Goal: Task Accomplishment & Management: Use online tool/utility

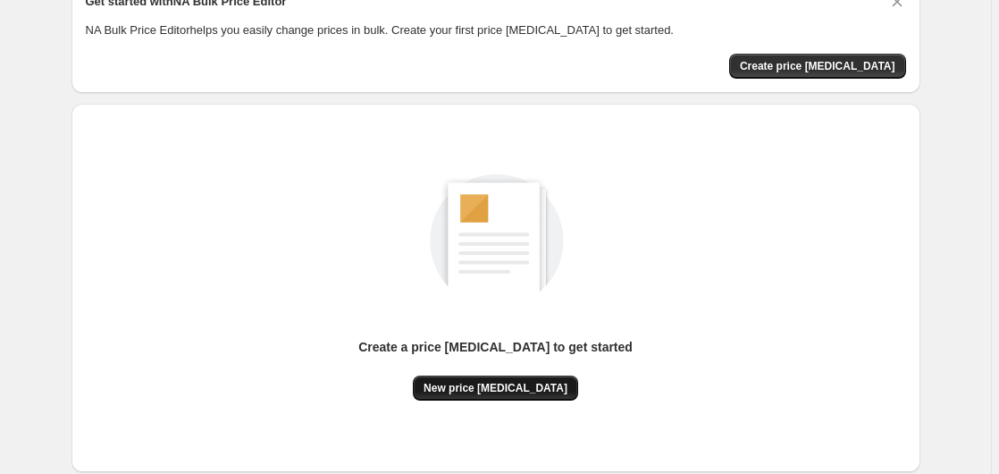
scroll to position [196, 0]
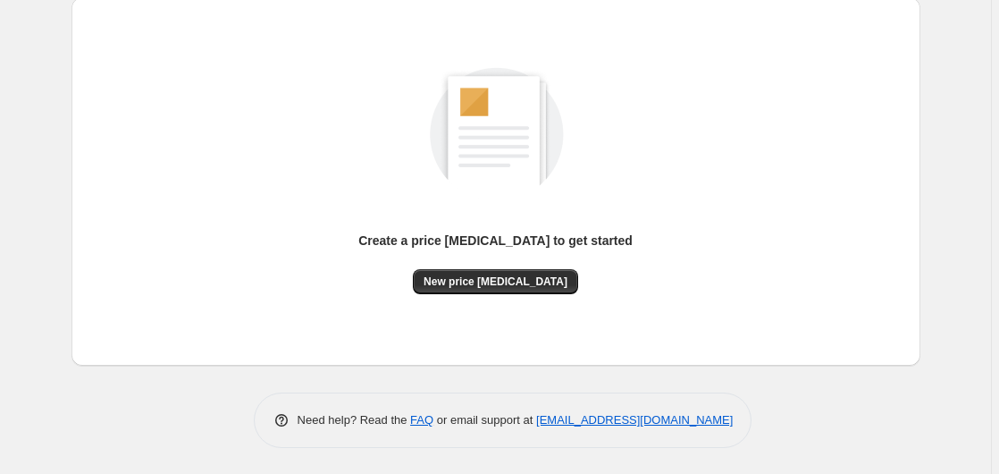
click at [508, 296] on div "Create a price [MEDICAL_DATA] to get started New price [MEDICAL_DATA]" at bounding box center [496, 181] width 820 height 339
click at [512, 334] on div "Create a price [MEDICAL_DATA] to get started New price [MEDICAL_DATA]" at bounding box center [496, 181] width 820 height 339
click at [504, 299] on div "Create a price [MEDICAL_DATA] to get started New price [MEDICAL_DATA]" at bounding box center [496, 181] width 820 height 339
click at [504, 285] on span "New price [MEDICAL_DATA]" at bounding box center [495, 281] width 144 height 14
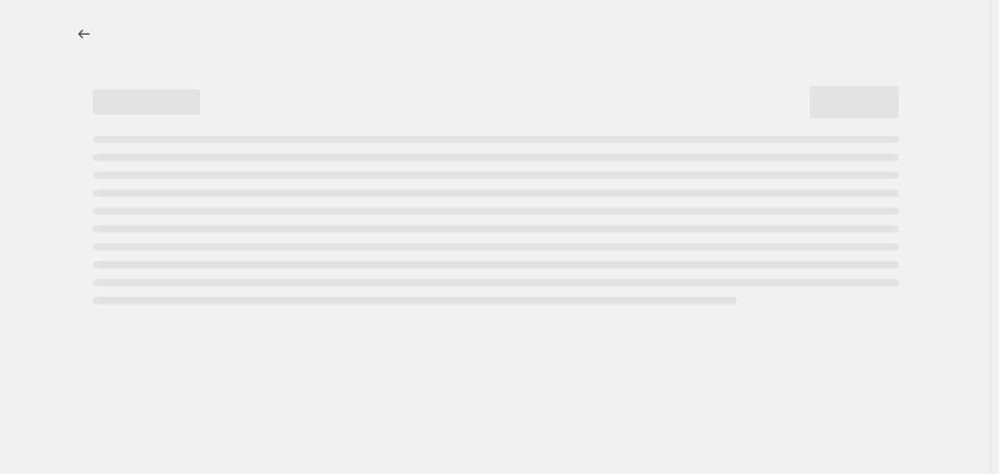
select select "percentage"
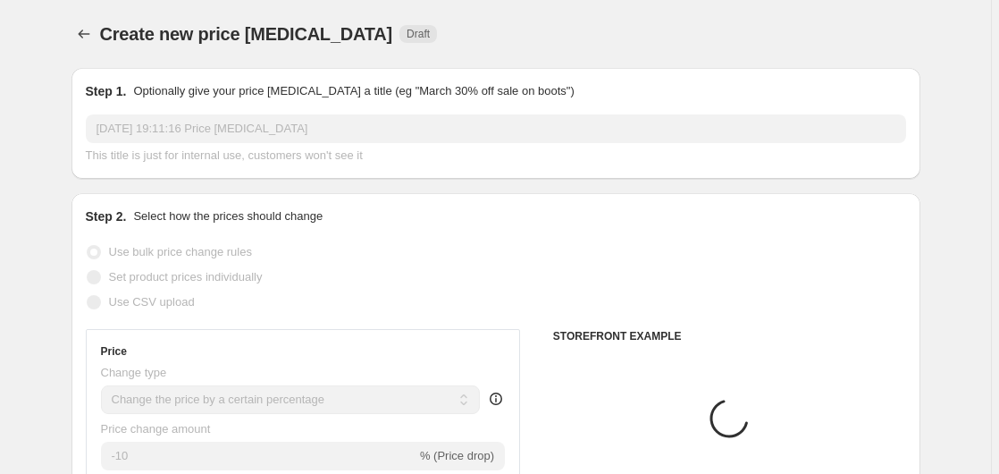
scroll to position [365, 0]
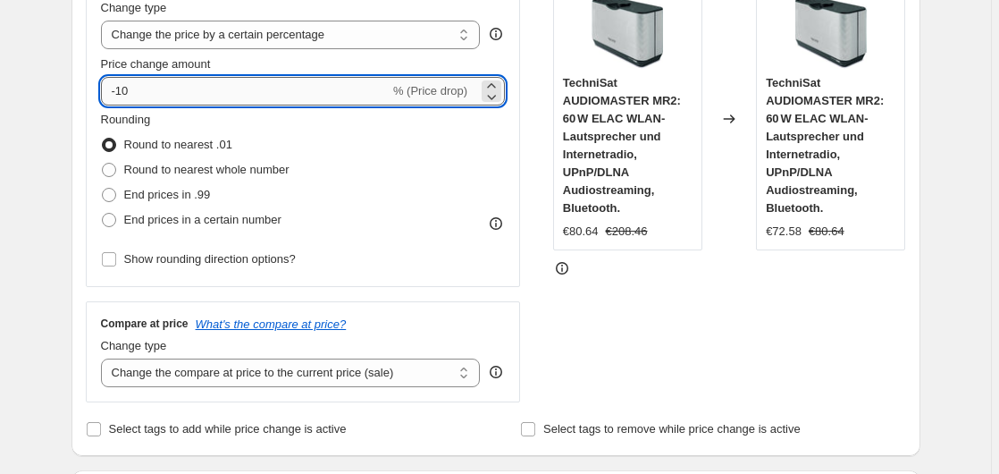
click at [219, 87] on input "-10" at bounding box center [245, 91] width 289 height 29
click at [216, 87] on input "-10" at bounding box center [245, 91] width 289 height 29
type input "-1"
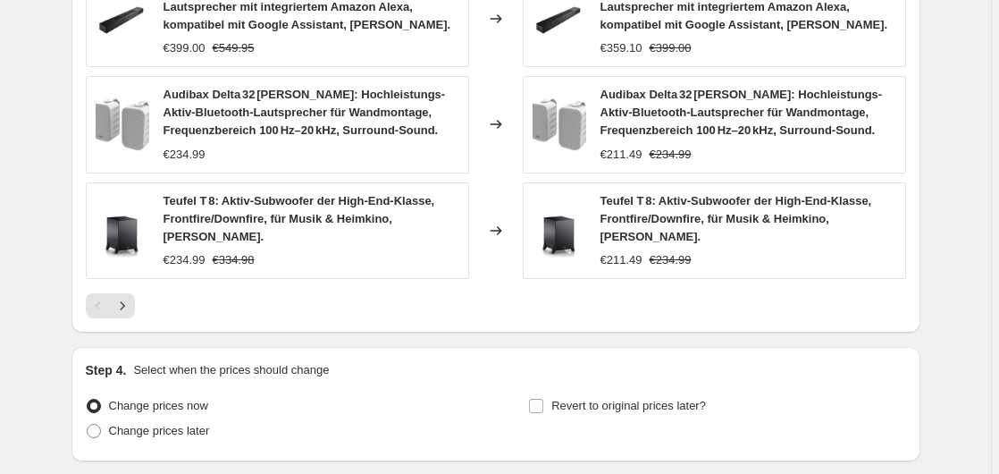
scroll to position [1431, 0]
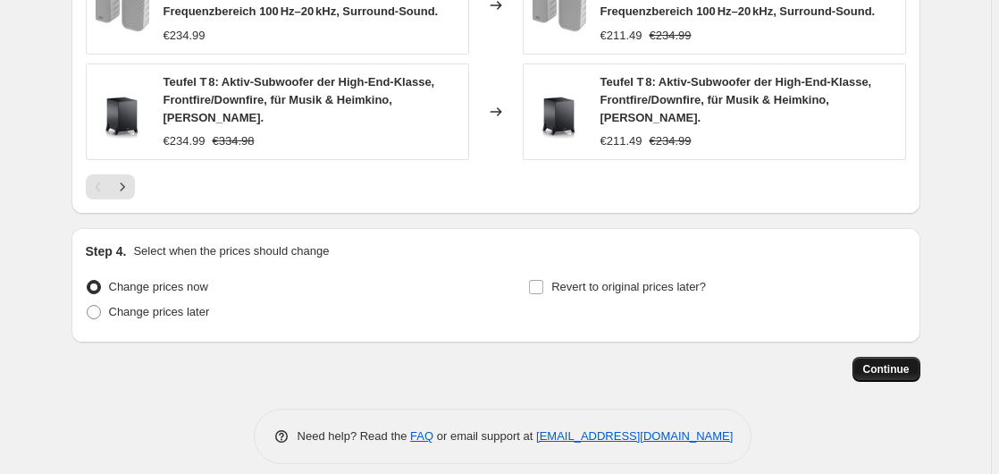
type input "-35"
click at [885, 362] on span "Continue" at bounding box center [886, 369] width 46 height 14
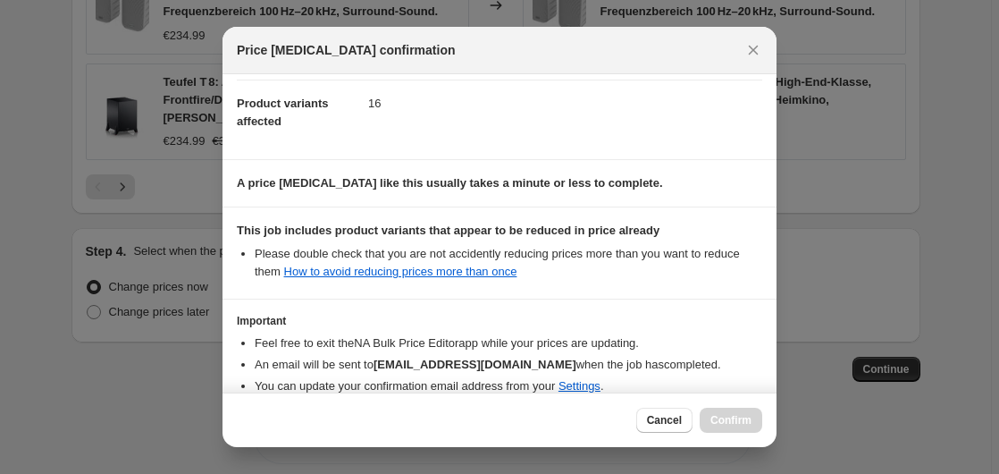
scroll to position [282, 0]
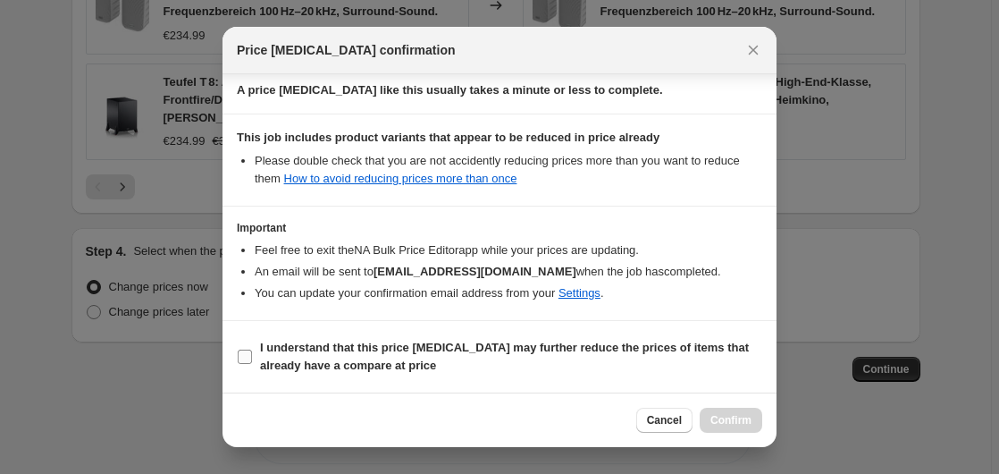
click at [366, 339] on span "I understand that this price [MEDICAL_DATA] may further reduce the prices of it…" at bounding box center [511, 357] width 502 height 36
click at [252, 349] on input "I understand that this price [MEDICAL_DATA] may further reduce the prices of it…" at bounding box center [245, 356] width 14 height 14
checkbox input "true"
click at [764, 417] on div "Cancel Confirm" at bounding box center [499, 419] width 554 height 54
click at [738, 422] on span "Confirm" at bounding box center [730, 420] width 41 height 14
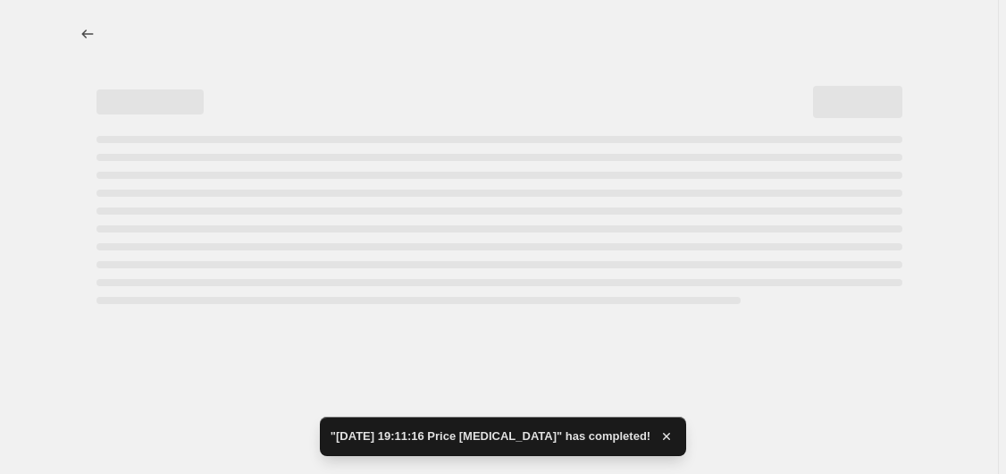
select select "percentage"
